Goal: Transaction & Acquisition: Purchase product/service

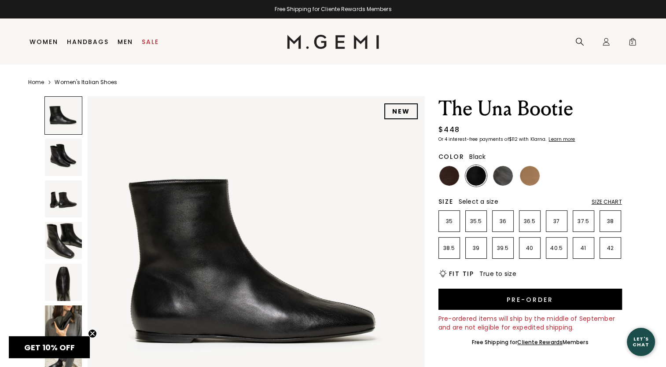
click at [67, 164] on img at bounding box center [63, 157] width 37 height 37
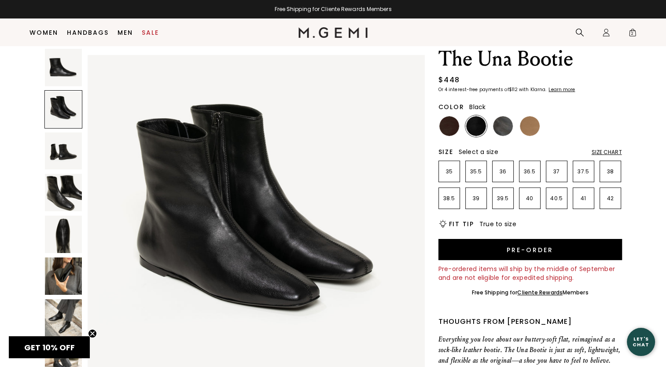
scroll to position [25, 0]
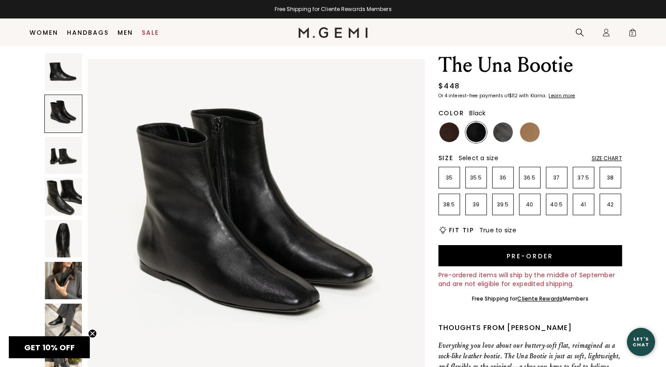
click at [53, 230] on img at bounding box center [63, 238] width 37 height 37
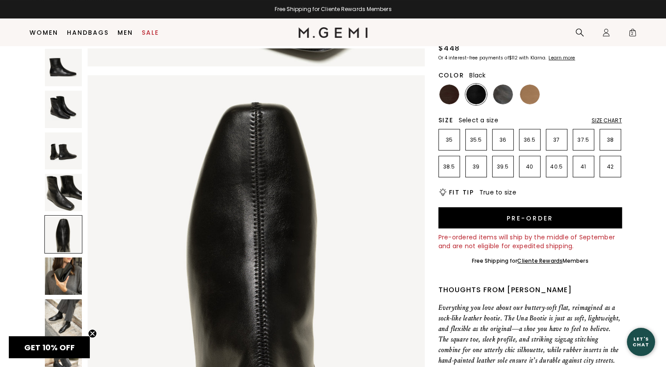
scroll to position [113, 0]
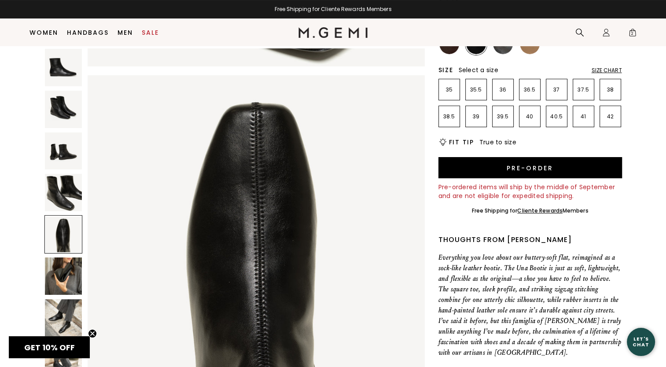
drag, startPoint x: 56, startPoint y: 319, endPoint x: 33, endPoint y: 308, distance: 26.4
click at [56, 319] on img at bounding box center [63, 317] width 37 height 37
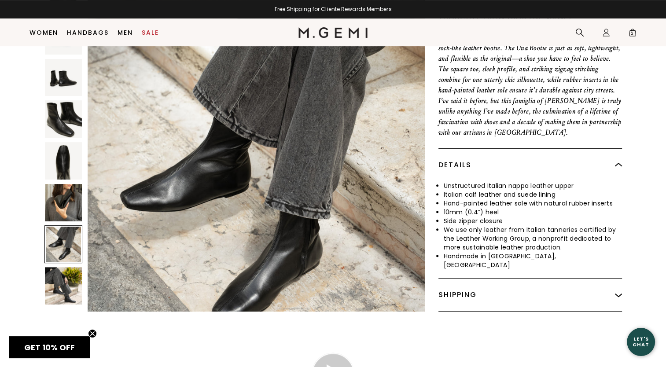
scroll to position [377, 0]
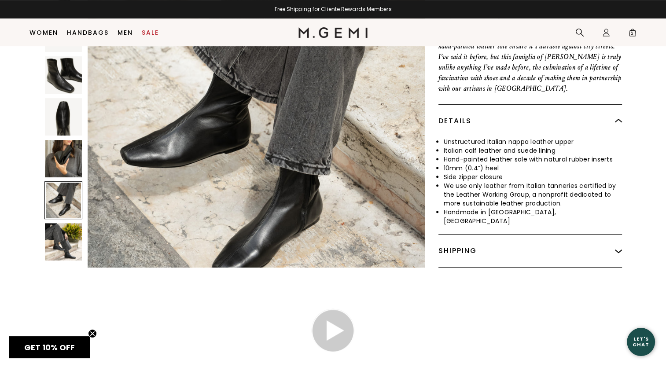
click at [68, 154] on img at bounding box center [63, 158] width 37 height 37
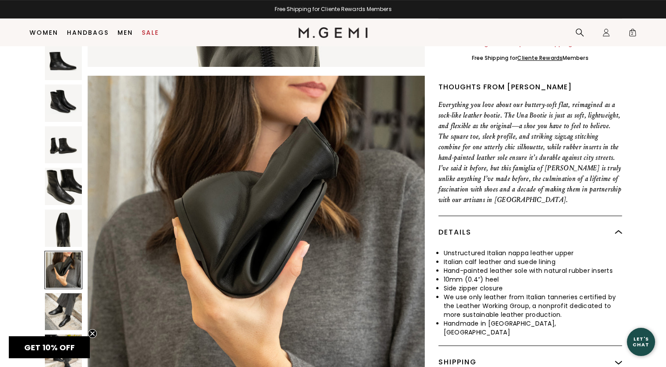
scroll to position [245, 0]
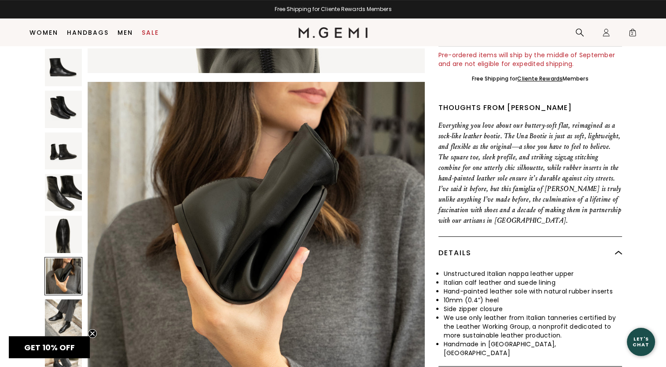
click at [69, 315] on img at bounding box center [63, 317] width 37 height 37
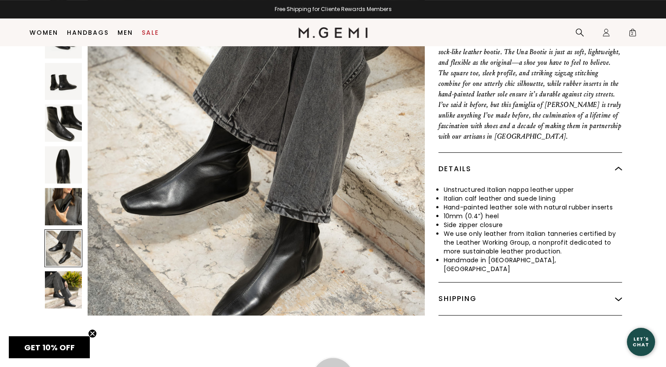
scroll to position [333, 0]
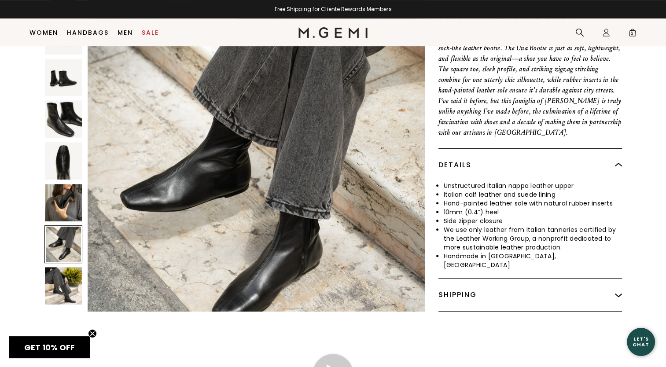
click at [65, 290] on img at bounding box center [63, 285] width 37 height 37
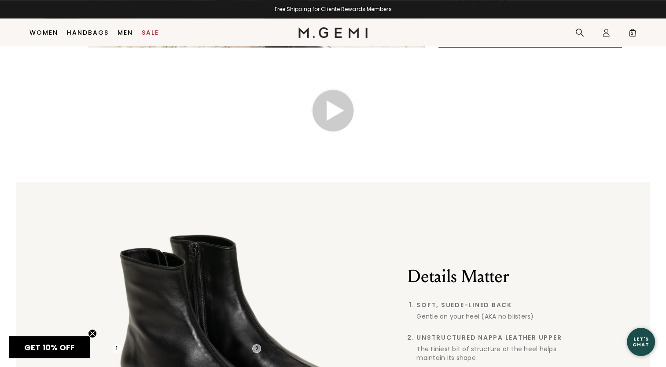
scroll to position [289, 0]
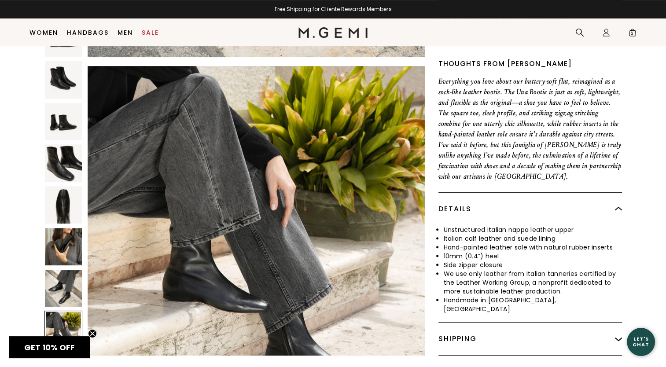
click at [67, 285] on img at bounding box center [63, 288] width 37 height 37
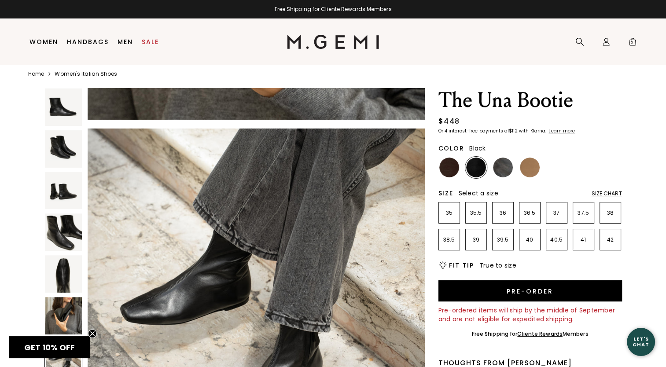
scroll to position [0, 0]
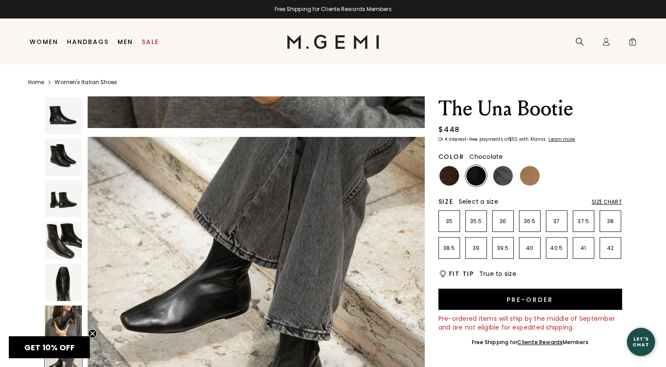
click at [455, 175] on img at bounding box center [449, 176] width 20 height 20
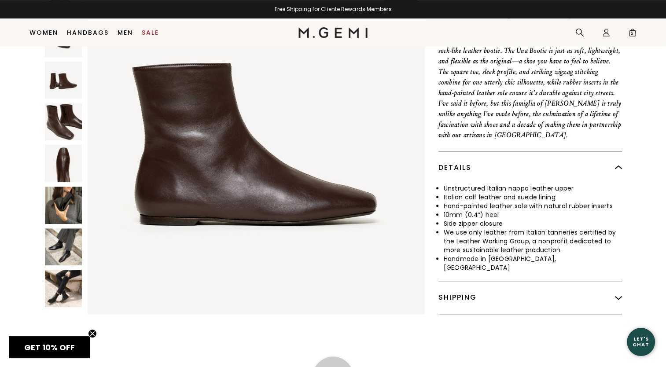
scroll to position [377, 0]
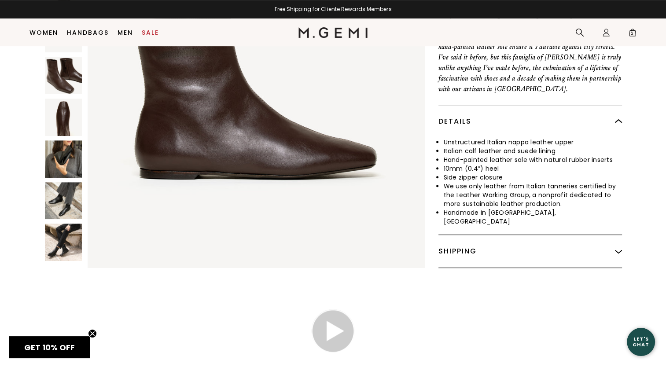
click at [67, 244] on img at bounding box center [63, 242] width 37 height 37
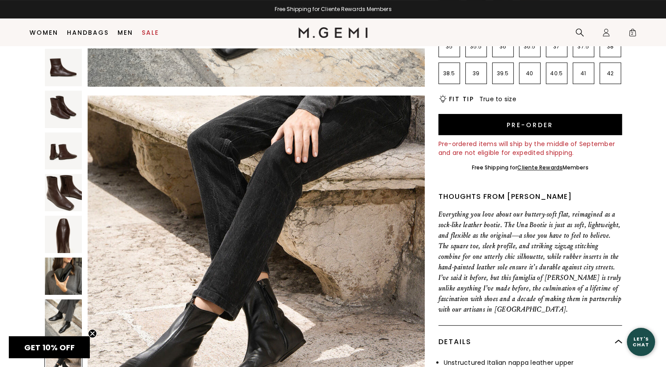
scroll to position [25, 0]
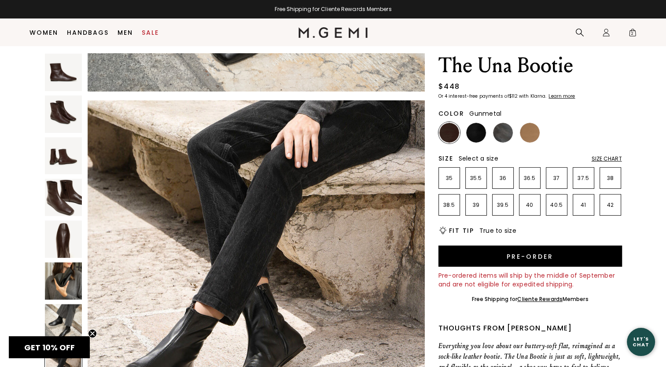
click at [507, 128] on img at bounding box center [503, 133] width 20 height 20
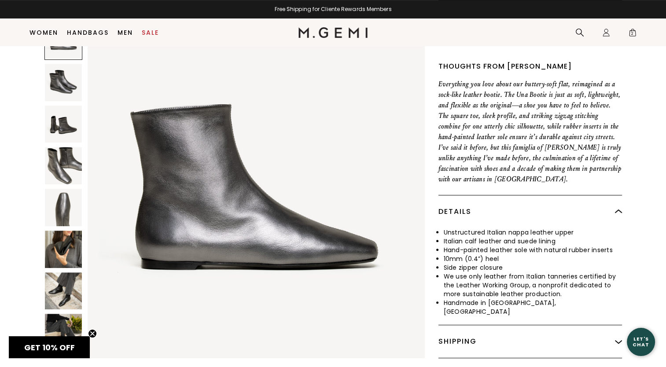
scroll to position [289, 0]
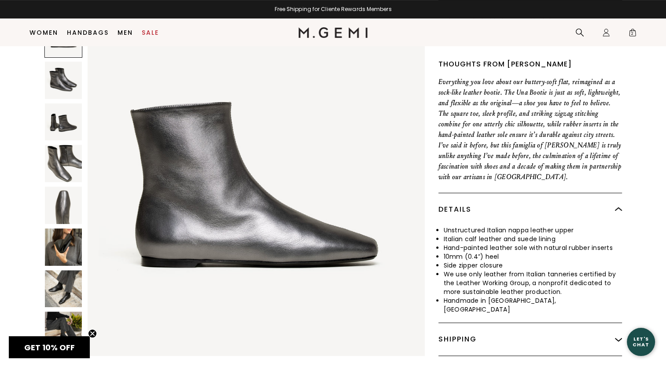
click at [65, 312] on img at bounding box center [63, 330] width 37 height 37
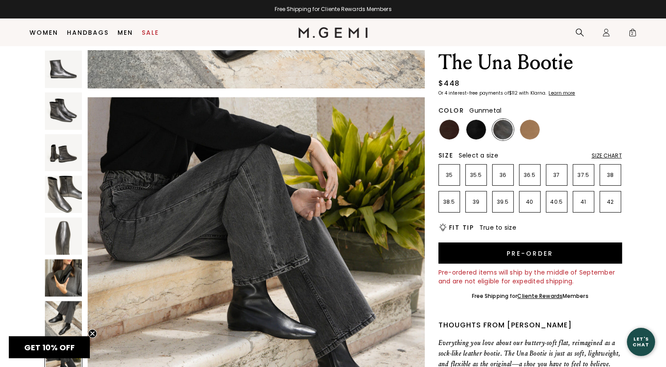
scroll to position [25, 0]
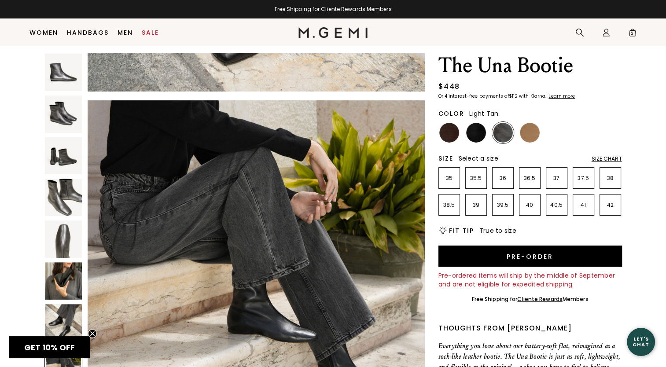
click at [528, 135] on img at bounding box center [530, 133] width 20 height 20
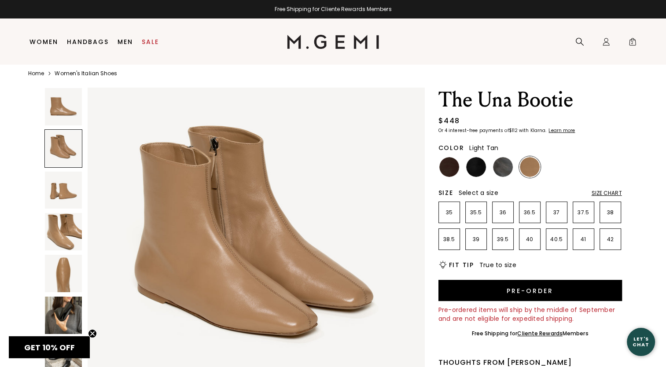
scroll to position [18, 0]
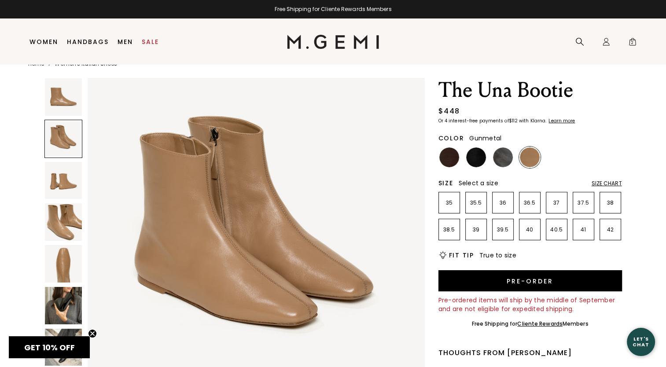
click at [503, 161] on img at bounding box center [503, 157] width 20 height 20
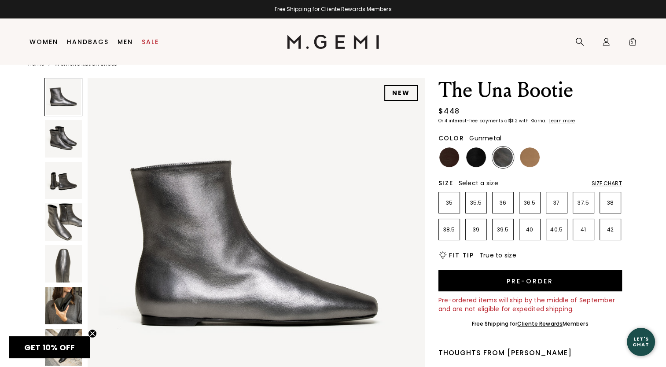
click at [64, 230] on img at bounding box center [63, 221] width 37 height 37
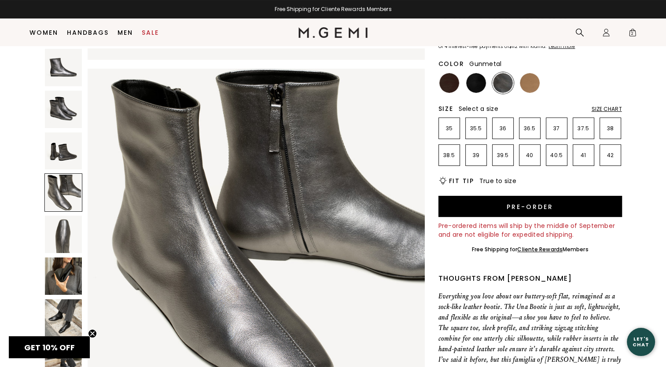
scroll to position [88, 0]
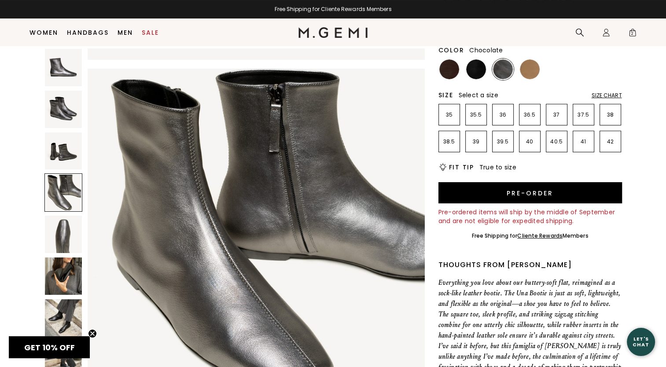
click at [448, 68] on img at bounding box center [449, 69] width 20 height 20
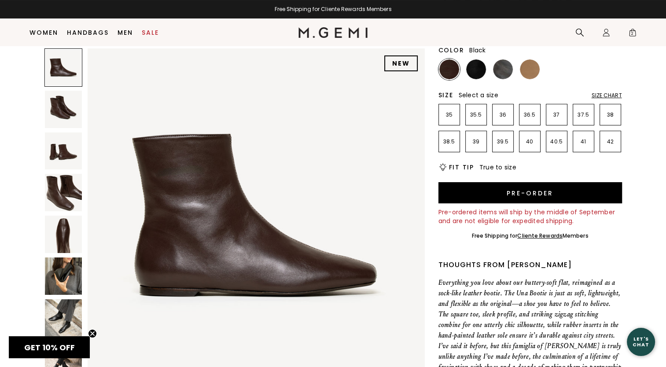
click at [474, 73] on img at bounding box center [476, 69] width 20 height 20
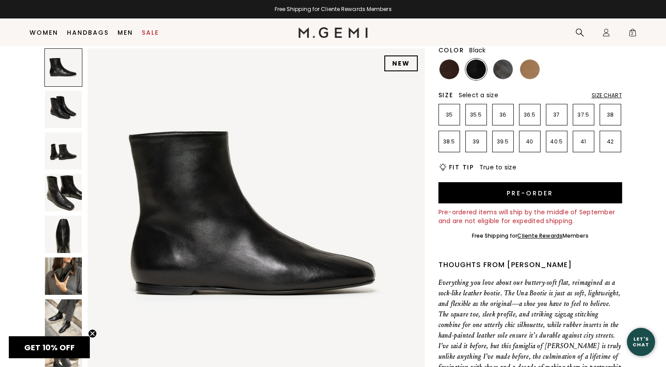
click at [58, 281] on img at bounding box center [63, 275] width 37 height 37
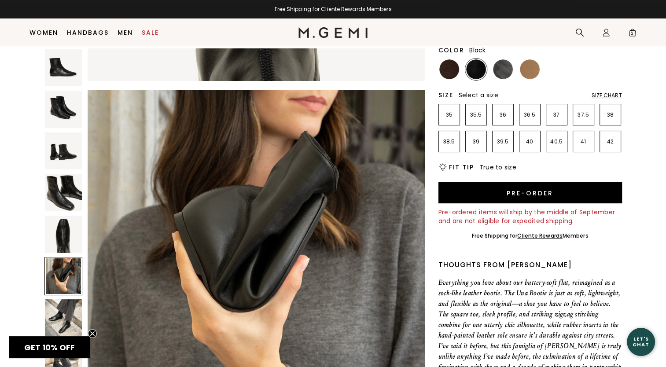
scroll to position [1694, 0]
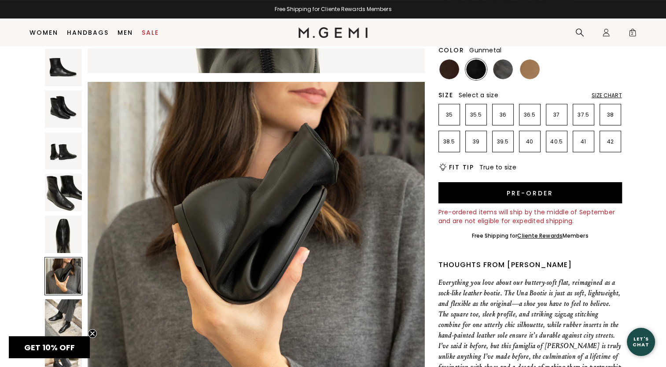
click at [501, 66] on img at bounding box center [503, 69] width 20 height 20
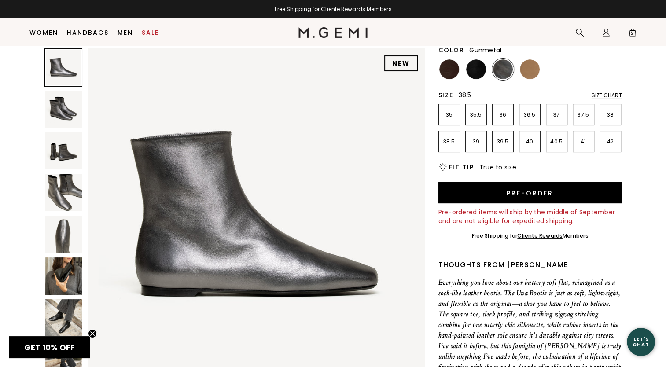
click at [453, 146] on li "38.5" at bounding box center [449, 142] width 22 height 22
click at [62, 226] on img at bounding box center [63, 234] width 37 height 37
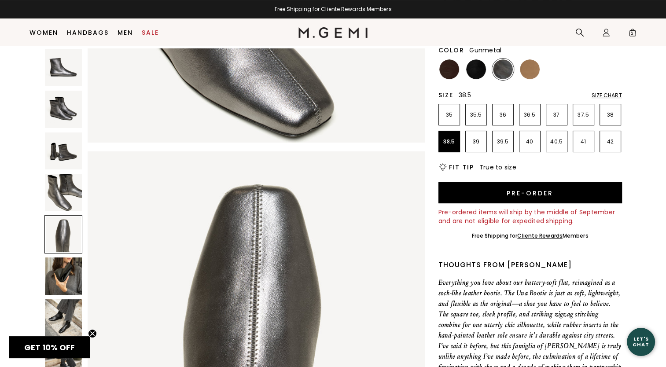
scroll to position [1355, 0]
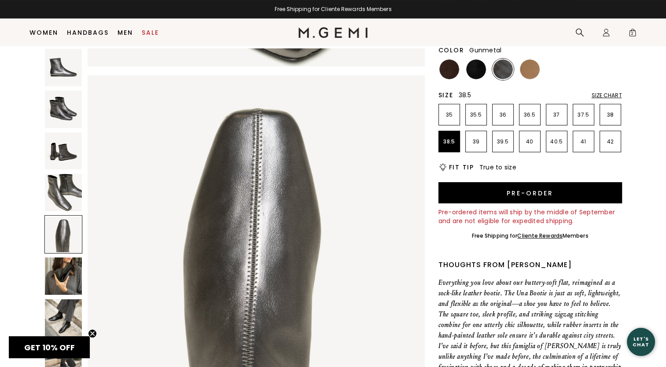
click at [74, 198] on img at bounding box center [63, 192] width 37 height 37
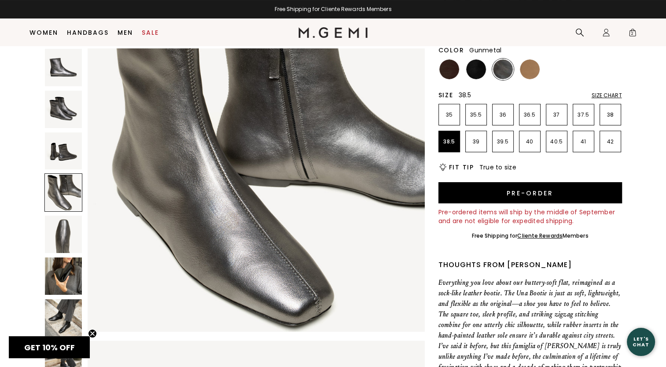
scroll to position [1017, 0]
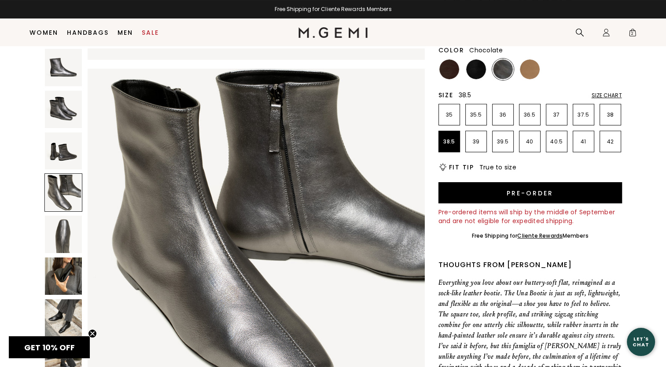
click at [449, 73] on img at bounding box center [449, 69] width 20 height 20
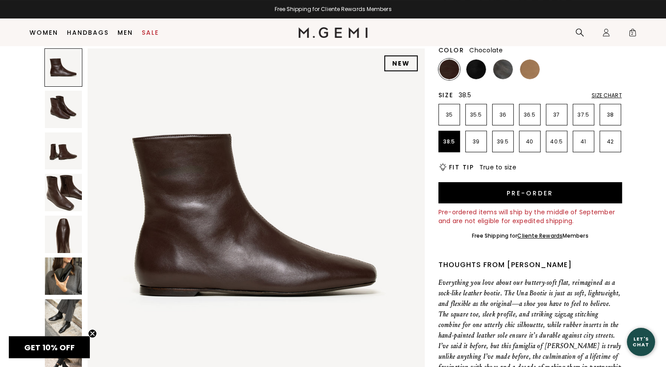
click at [66, 194] on img at bounding box center [63, 192] width 37 height 37
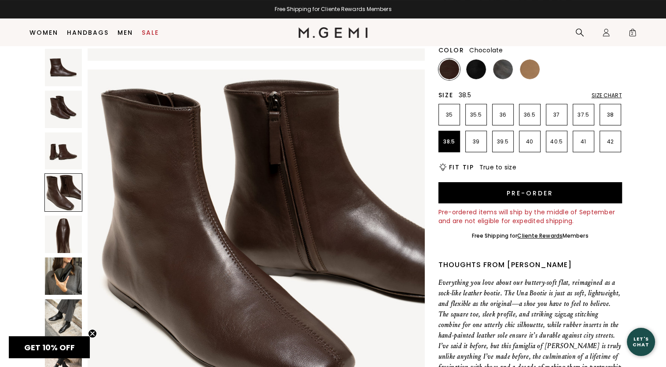
scroll to position [1017, 0]
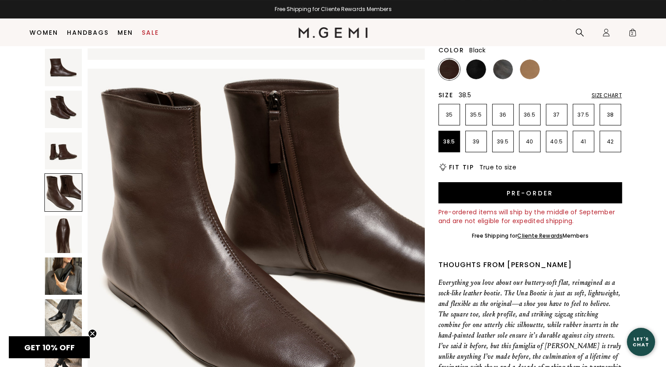
click at [474, 72] on img at bounding box center [476, 69] width 20 height 20
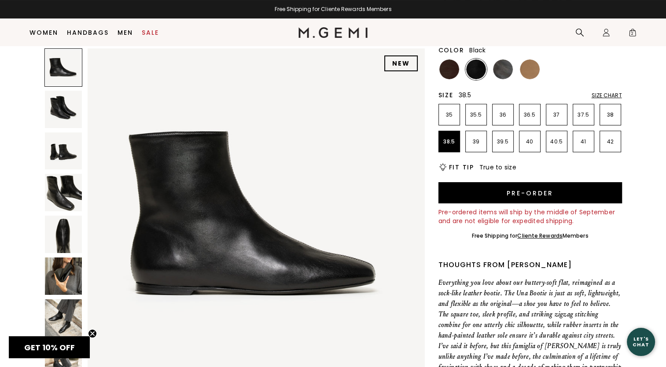
click at [57, 195] on img at bounding box center [63, 192] width 37 height 37
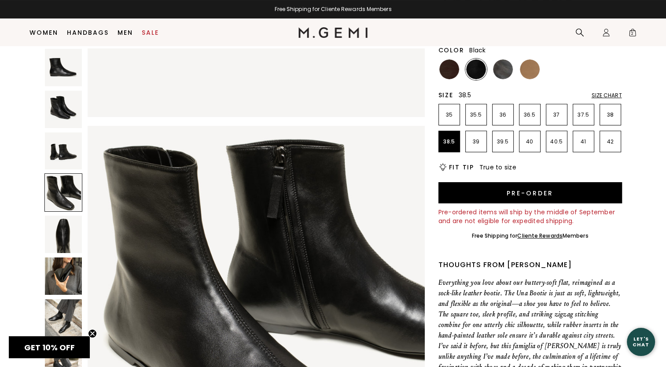
scroll to position [1017, 0]
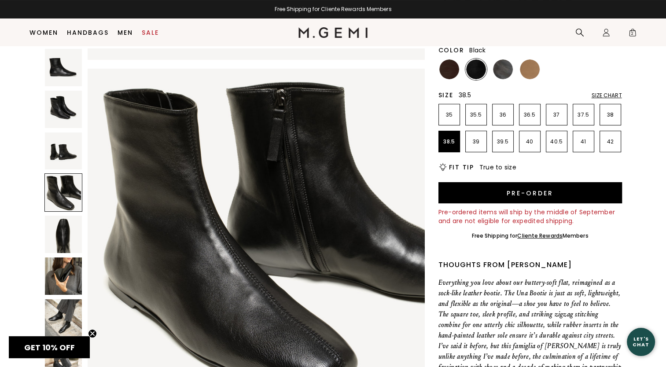
click at [60, 323] on img at bounding box center [63, 317] width 37 height 37
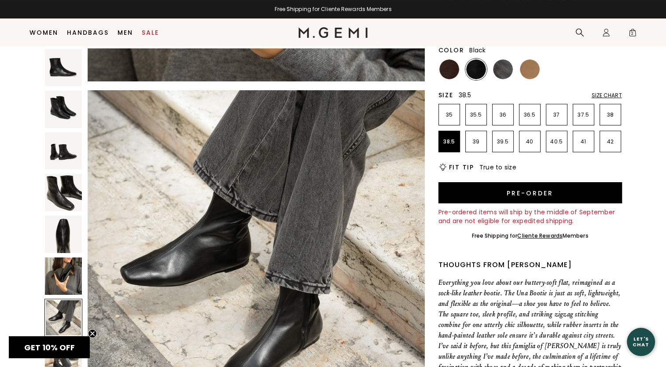
scroll to position [2033, 0]
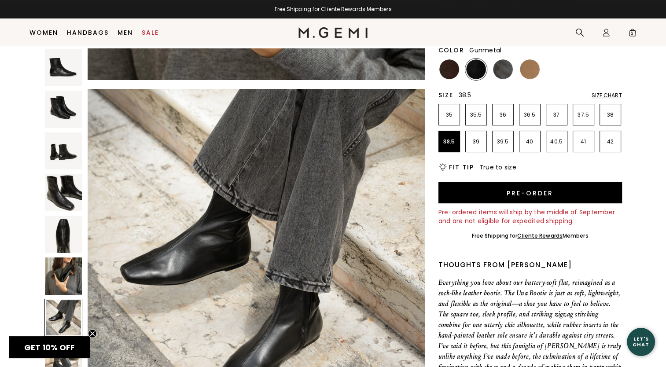
click at [496, 63] on img at bounding box center [503, 69] width 20 height 20
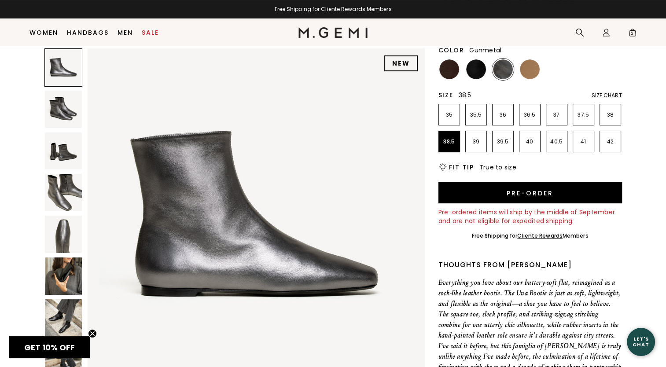
click at [62, 226] on img at bounding box center [63, 234] width 37 height 37
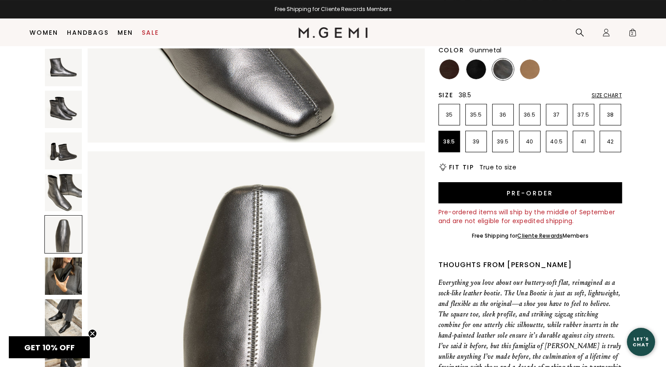
scroll to position [1355, 0]
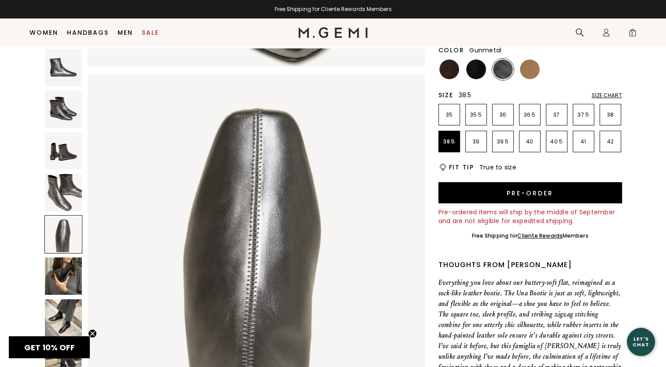
click at [73, 195] on img at bounding box center [63, 192] width 37 height 37
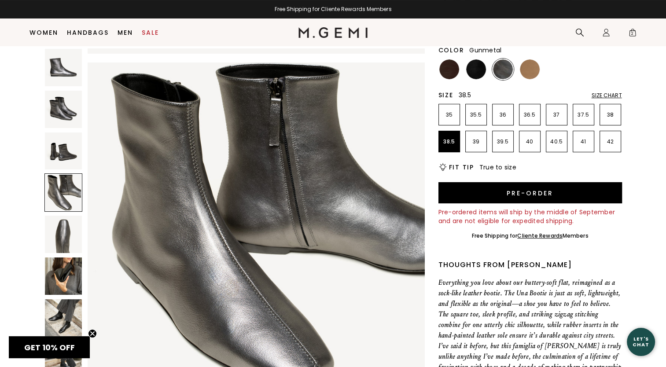
scroll to position [1017, 0]
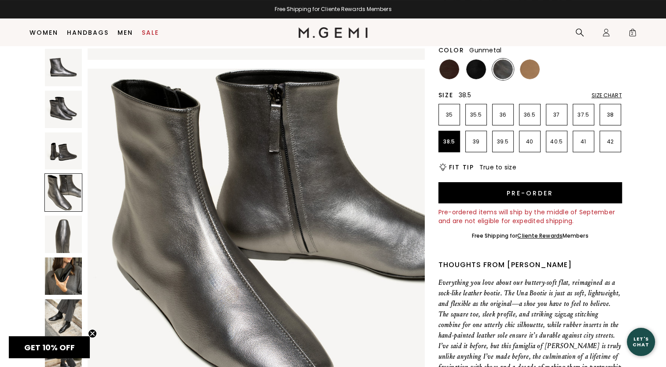
click at [70, 169] on img at bounding box center [63, 150] width 37 height 37
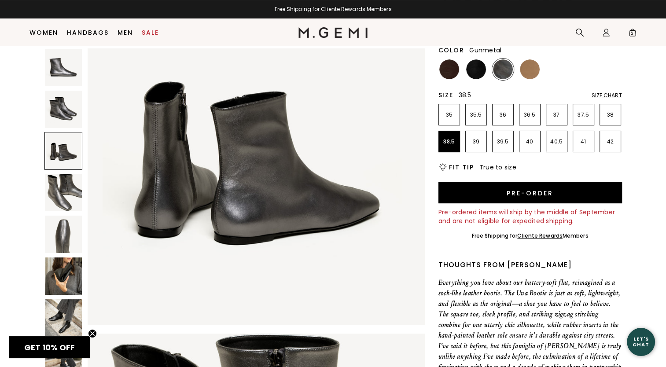
click at [70, 162] on div at bounding box center [63, 151] width 38 height 38
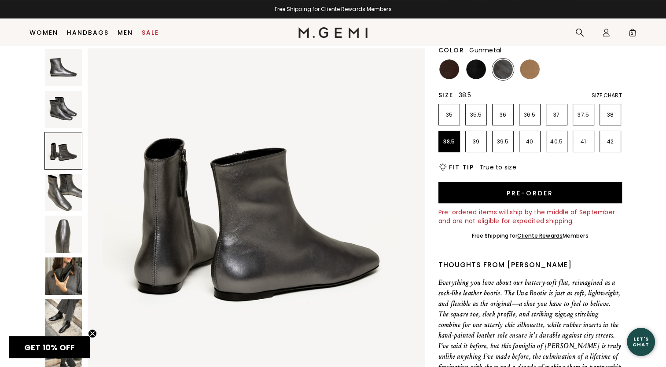
scroll to position [678, 0]
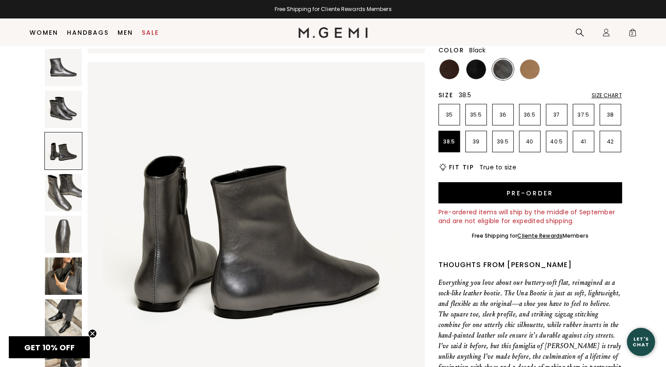
click at [478, 73] on img at bounding box center [476, 69] width 20 height 20
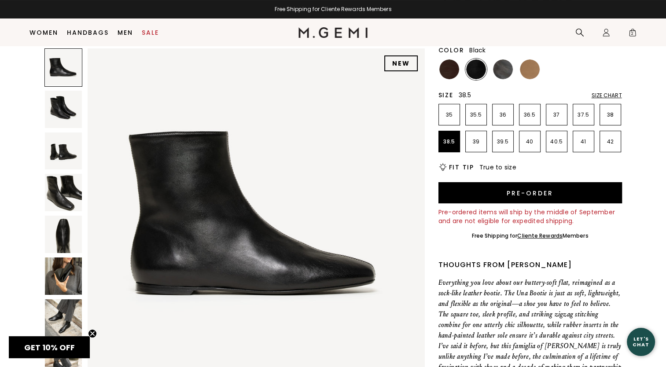
click at [69, 154] on img at bounding box center [63, 150] width 37 height 37
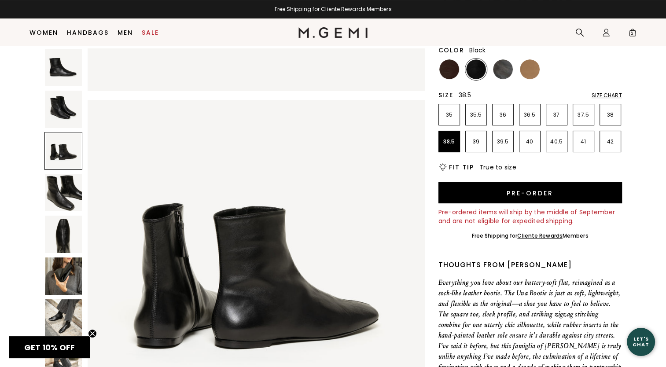
scroll to position [678, 0]
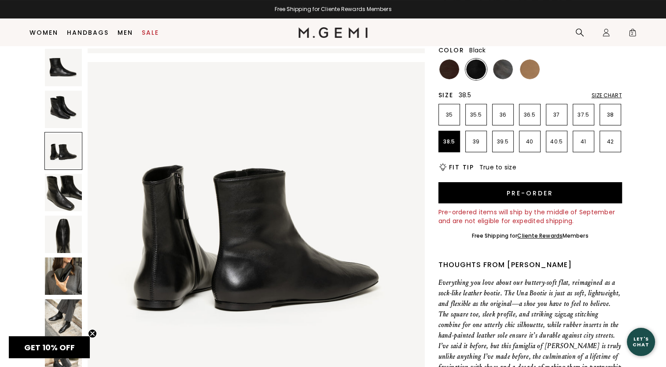
click at [56, 200] on img at bounding box center [63, 192] width 37 height 37
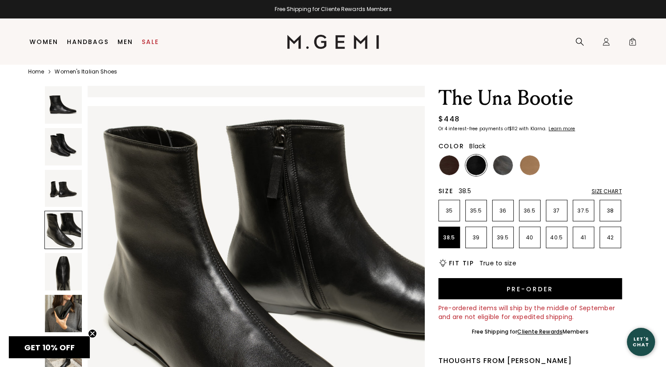
scroll to position [18, 0]
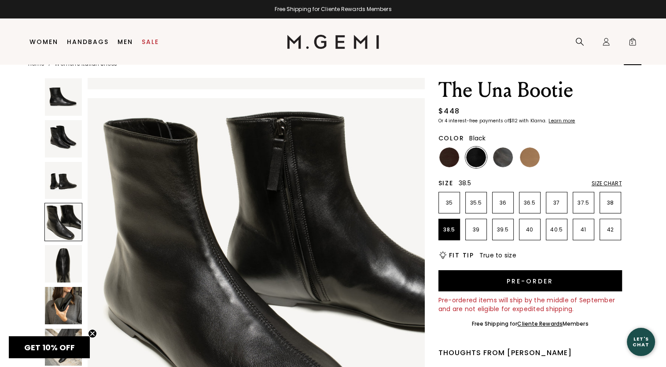
click at [632, 43] on span "2" at bounding box center [632, 43] width 9 height 9
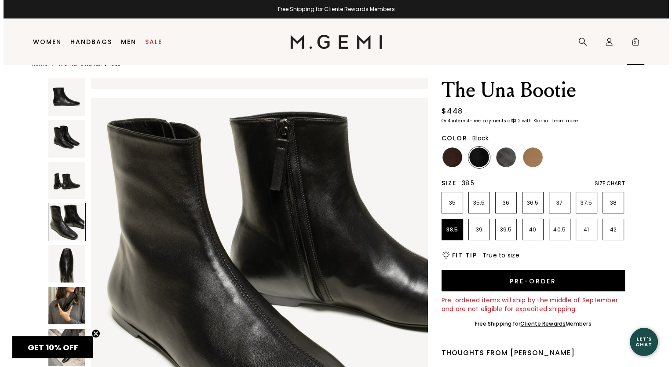
scroll to position [0, 0]
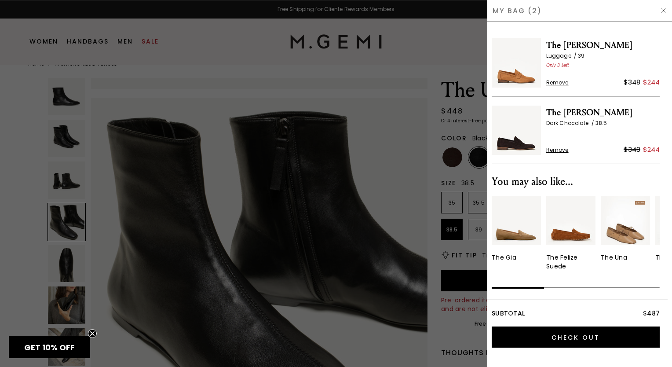
click at [443, 44] on div at bounding box center [336, 183] width 672 height 367
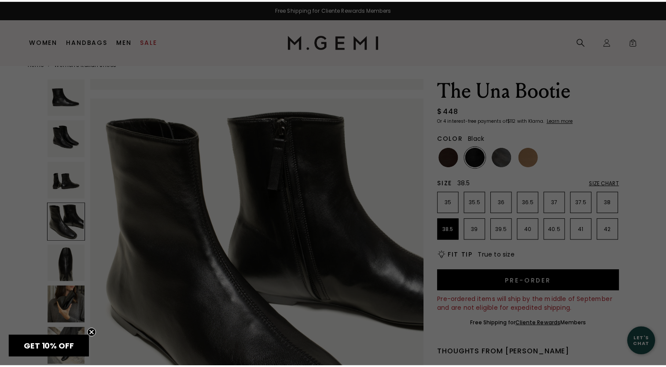
scroll to position [18, 0]
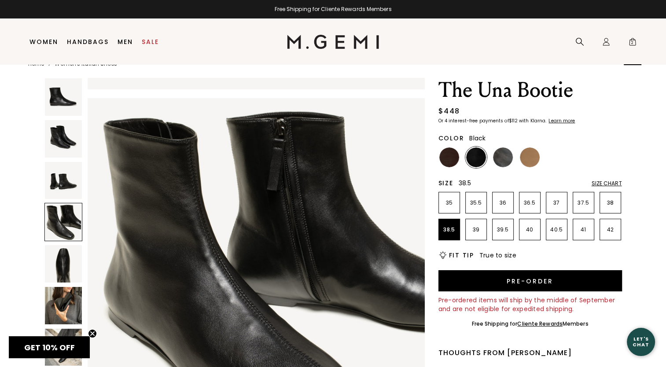
click at [632, 41] on span "2" at bounding box center [632, 43] width 9 height 9
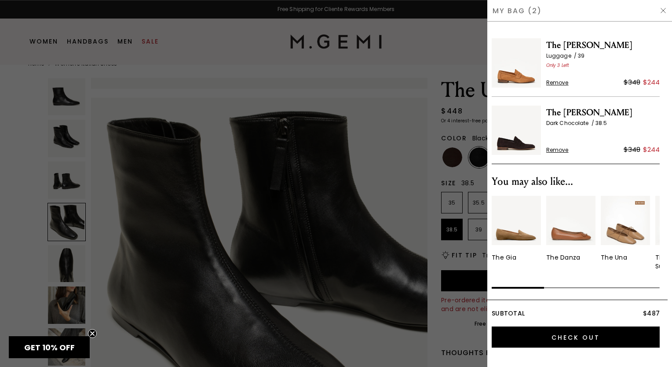
scroll to position [0, 0]
click at [526, 80] on img at bounding box center [516, 62] width 49 height 49
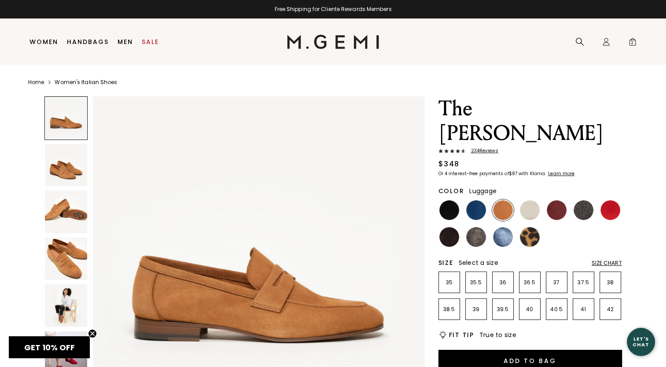
click at [57, 303] on img at bounding box center [66, 305] width 43 height 43
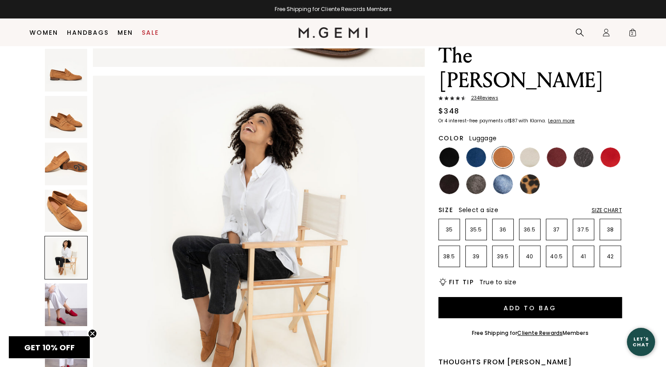
scroll to position [25, 0]
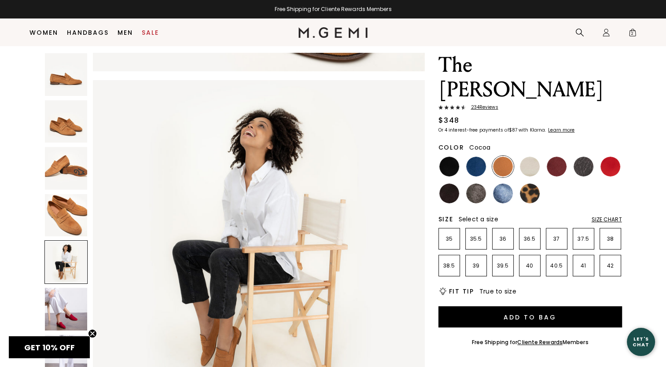
click at [473, 184] on img at bounding box center [476, 194] width 20 height 20
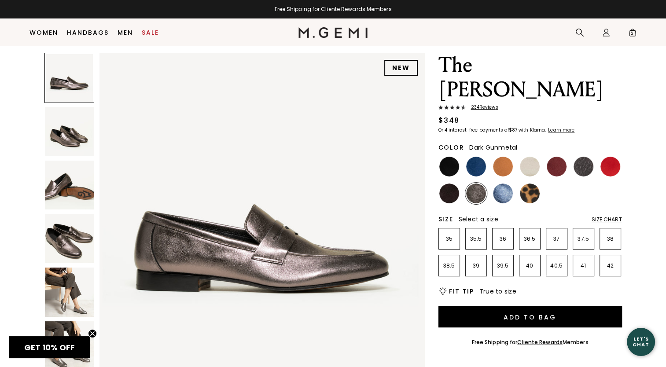
click at [587, 157] on img at bounding box center [583, 167] width 20 height 20
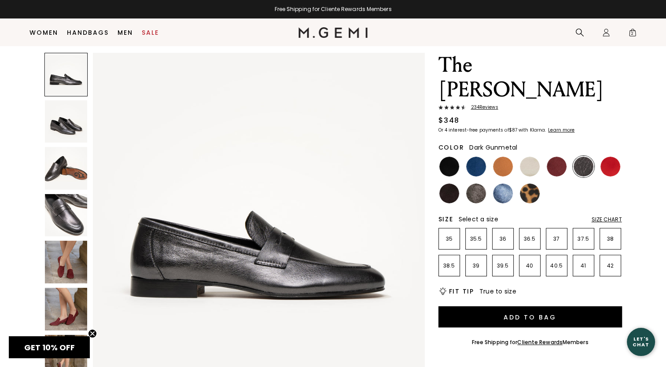
click at [60, 223] on img at bounding box center [66, 215] width 43 height 43
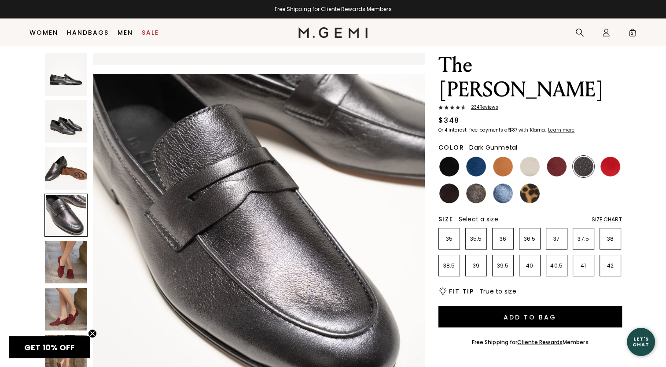
scroll to position [1001, 0]
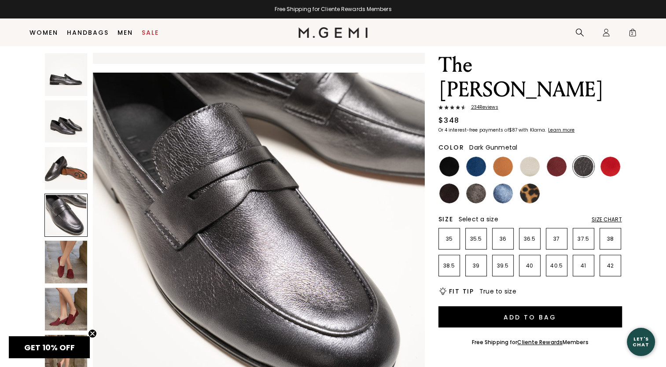
click at [76, 179] on img at bounding box center [66, 168] width 43 height 43
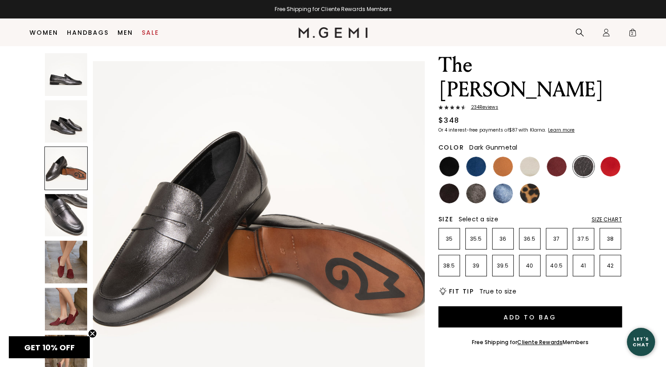
scroll to position [667, 0]
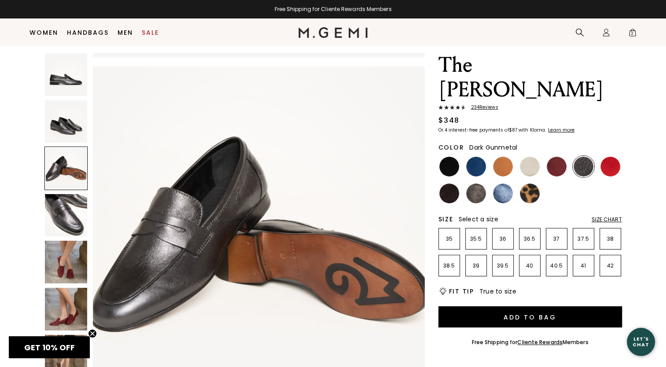
click at [70, 128] on img at bounding box center [66, 121] width 43 height 43
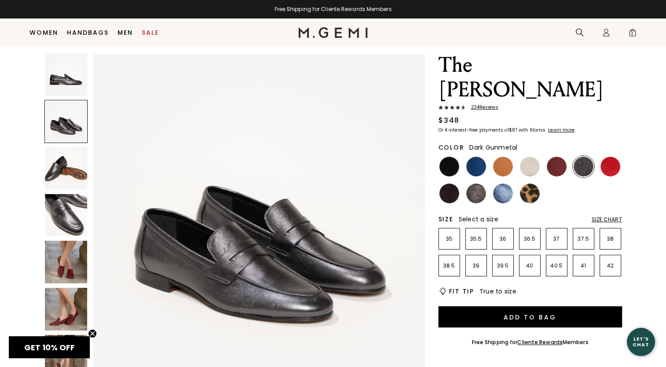
scroll to position [334, 0]
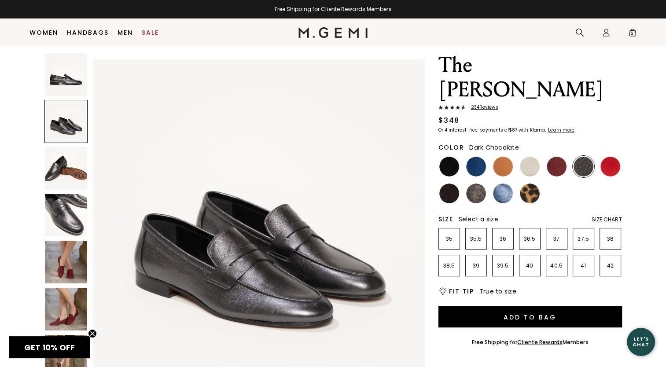
click at [447, 184] on img at bounding box center [449, 194] width 20 height 20
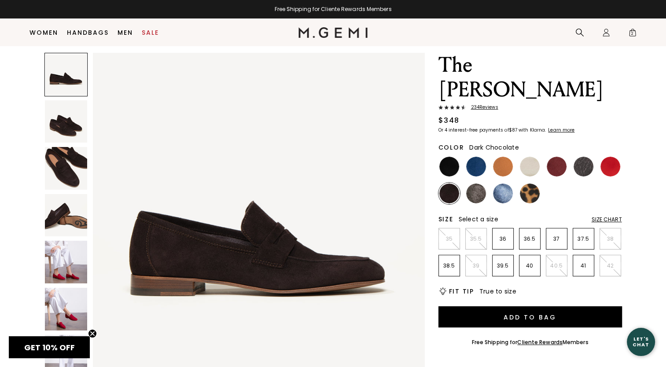
click at [64, 168] on img at bounding box center [66, 168] width 43 height 43
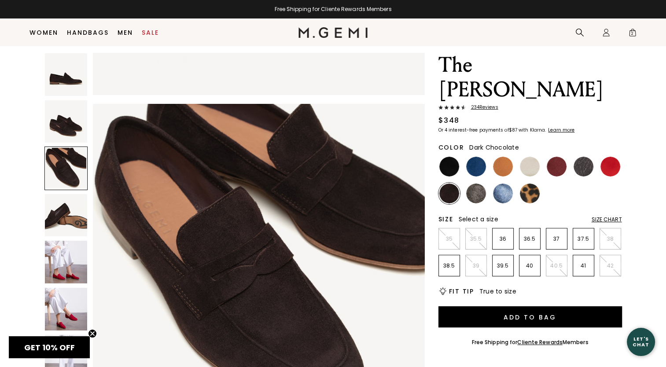
scroll to position [667, 0]
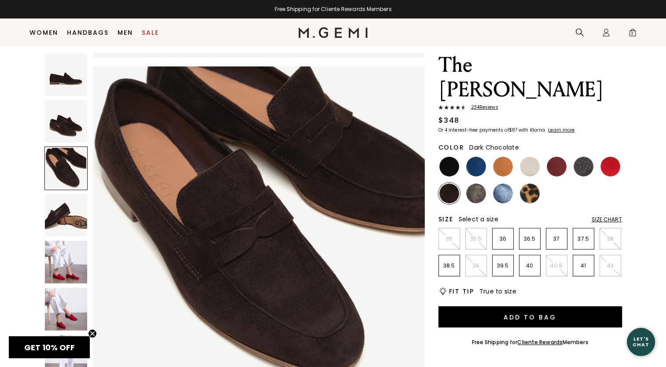
click at [73, 126] on img at bounding box center [66, 121] width 43 height 43
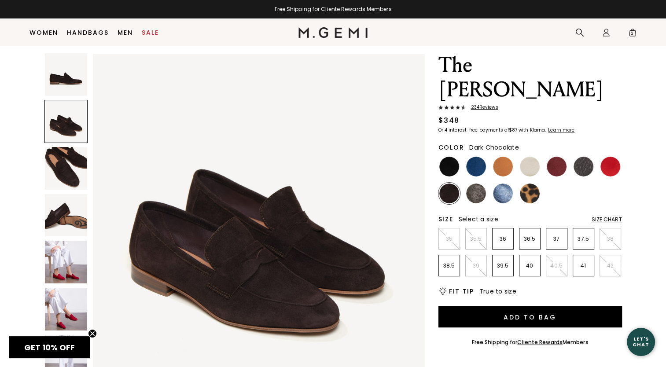
scroll to position [334, 0]
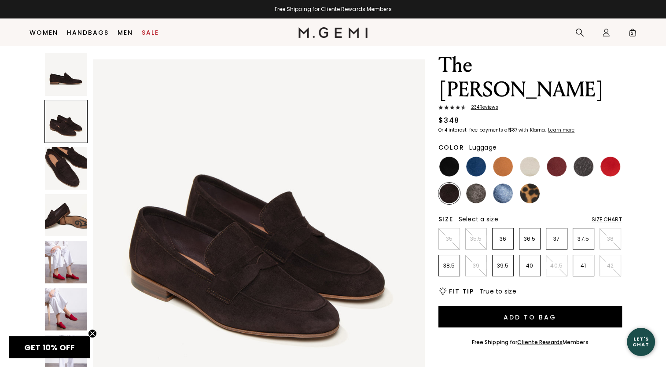
click at [498, 157] on img at bounding box center [503, 167] width 20 height 20
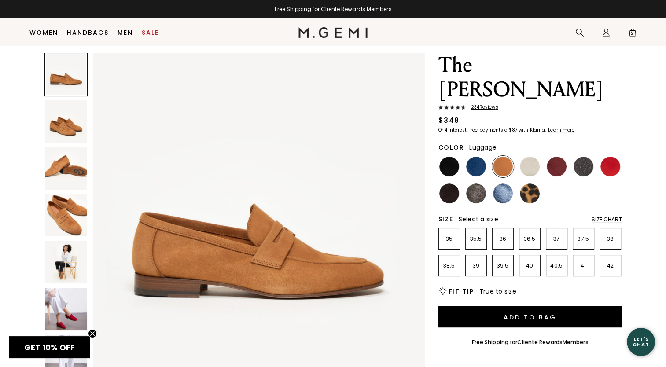
click at [62, 125] on img at bounding box center [66, 121] width 43 height 43
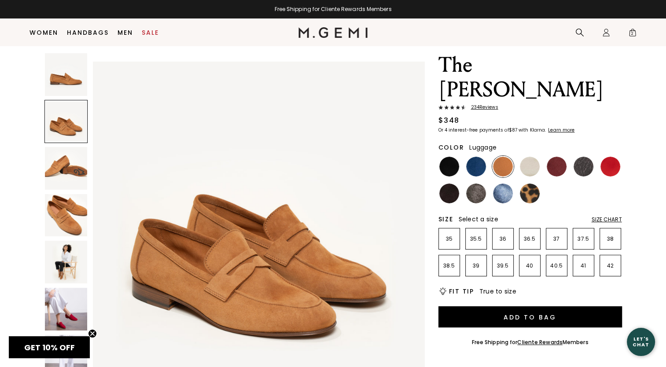
scroll to position [334, 0]
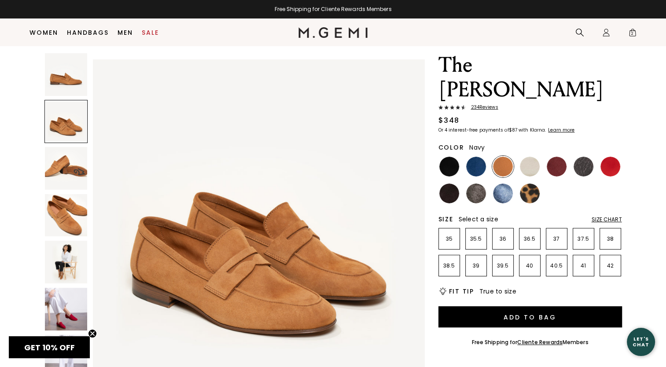
click at [473, 157] on img at bounding box center [476, 167] width 20 height 20
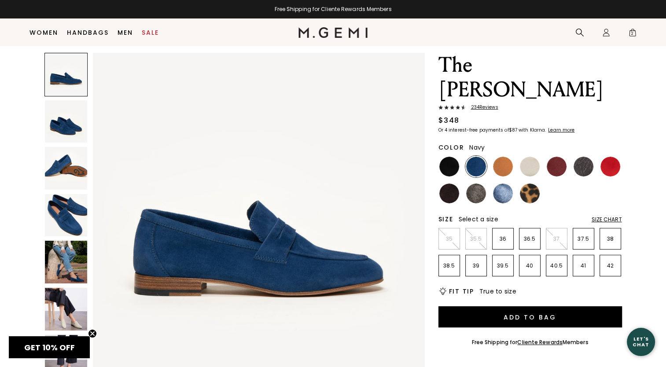
click at [60, 135] on img at bounding box center [66, 121] width 43 height 43
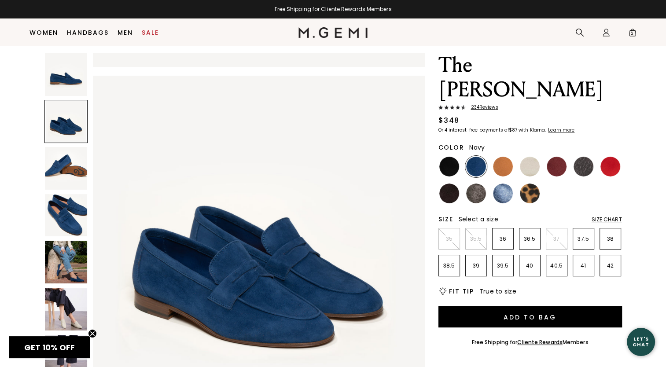
scroll to position [334, 0]
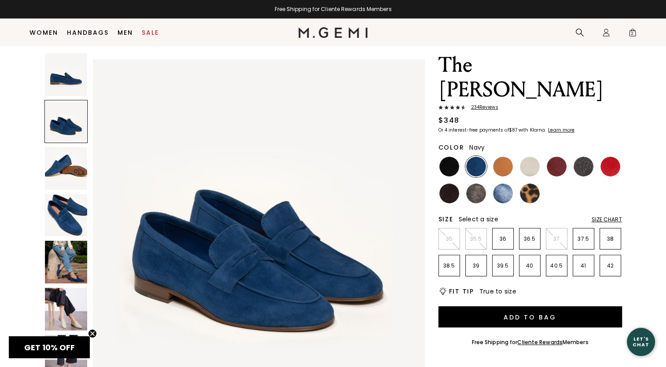
click at [78, 265] on img at bounding box center [66, 262] width 43 height 43
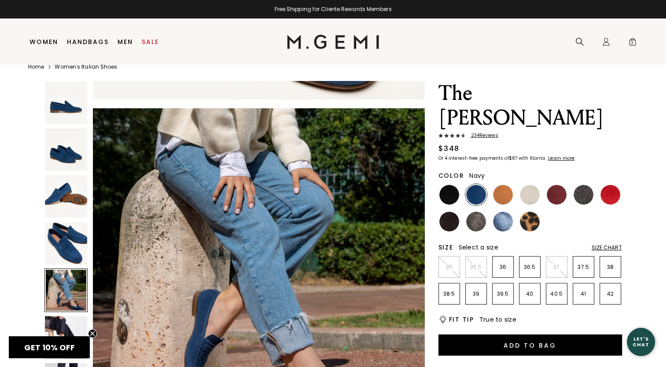
scroll to position [18, 0]
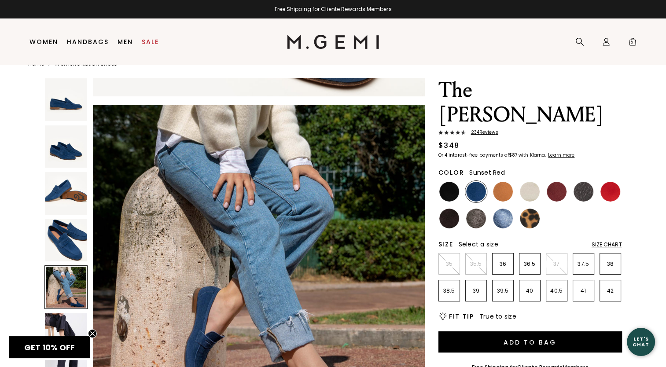
click at [608, 182] on img at bounding box center [610, 192] width 20 height 20
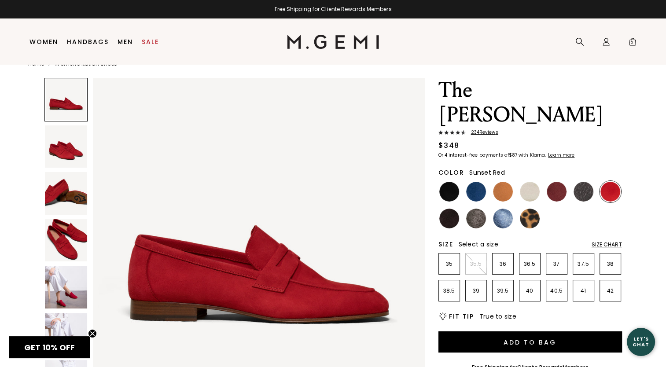
click at [67, 244] on img at bounding box center [66, 240] width 43 height 43
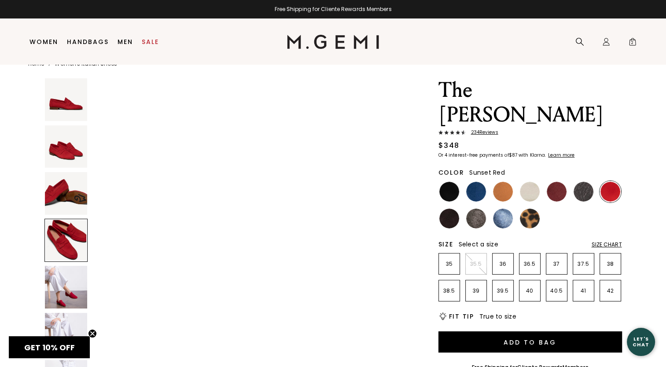
scroll to position [1001, 0]
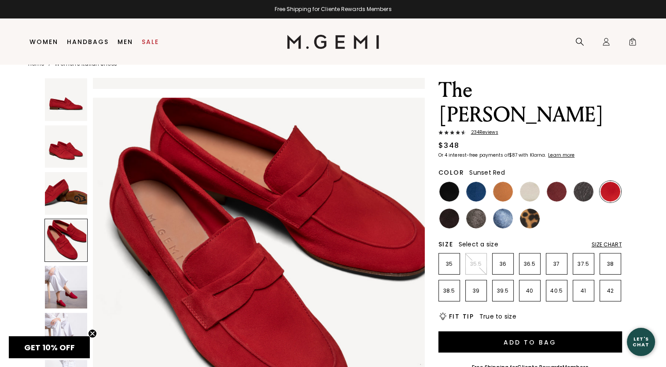
click at [74, 144] on img at bounding box center [66, 146] width 43 height 43
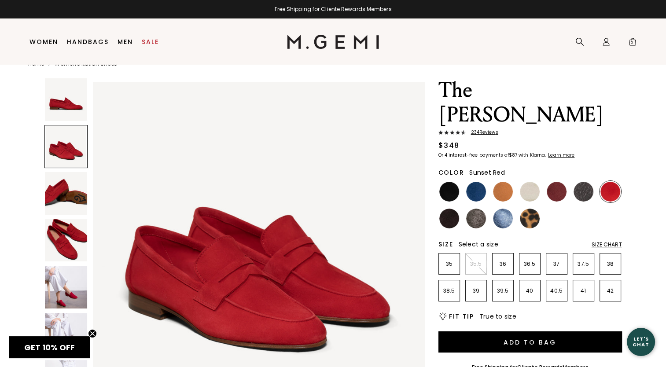
scroll to position [334, 0]
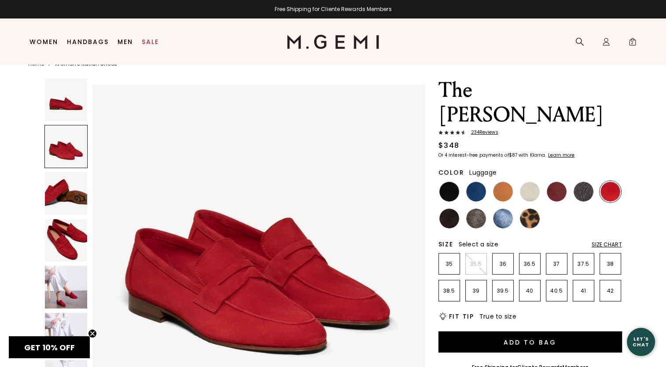
click at [504, 182] on img at bounding box center [503, 192] width 20 height 20
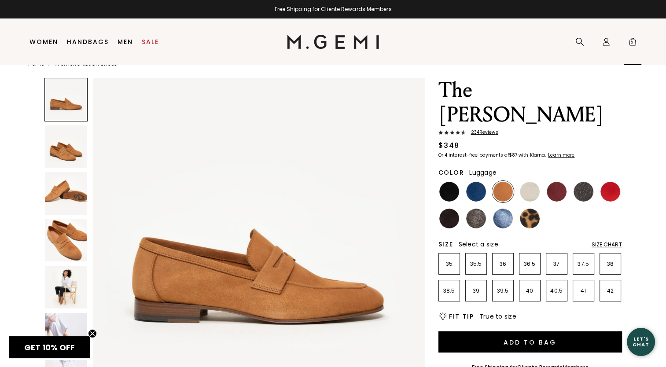
click at [632, 44] on span "2" at bounding box center [632, 43] width 9 height 9
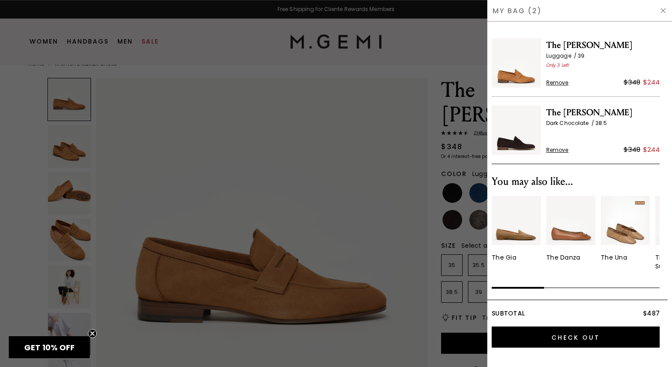
click at [456, 38] on div at bounding box center [336, 183] width 672 height 367
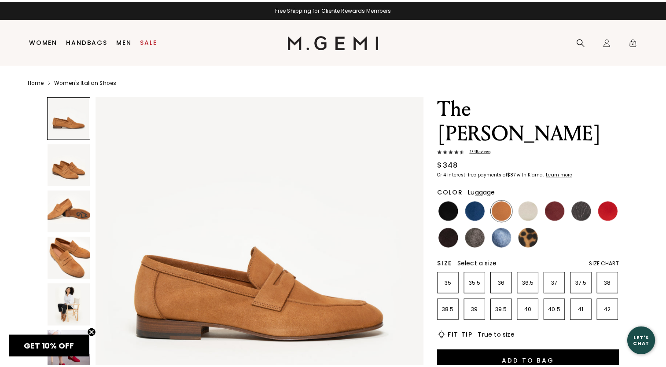
scroll to position [18, 0]
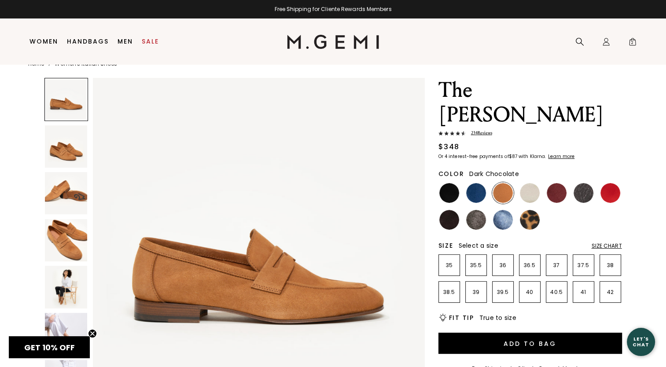
click at [452, 210] on img at bounding box center [449, 220] width 20 height 20
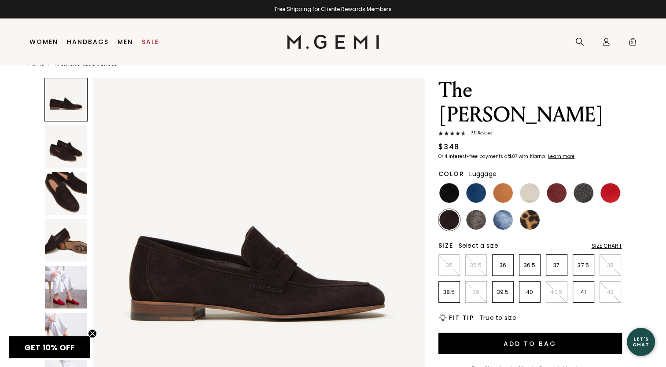
click at [504, 183] on img at bounding box center [503, 193] width 20 height 20
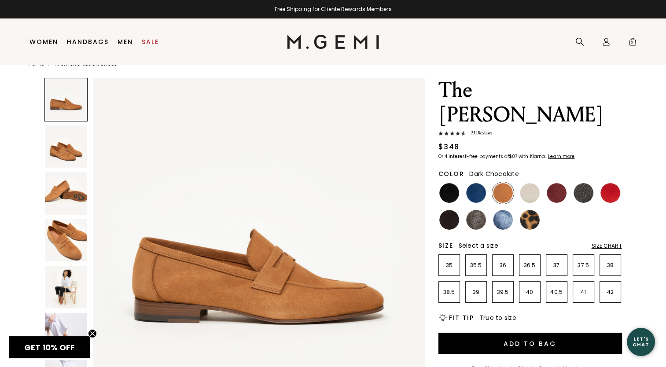
click at [449, 210] on img at bounding box center [449, 220] width 20 height 20
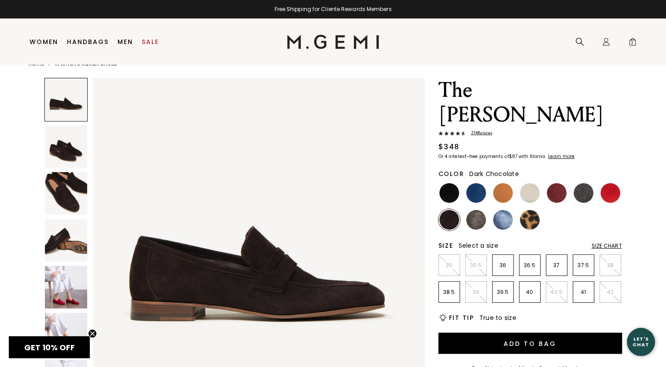
click at [613, 130] on div "234 Review s" at bounding box center [530, 134] width 184 height 8
